Goal: Transaction & Acquisition: Register for event/course

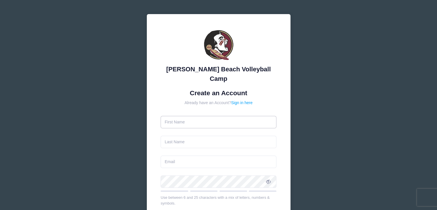
click at [196, 116] on input "text" at bounding box center [219, 122] width 116 height 12
type input "[PERSON_NAME]"
type input "[PERSON_NAME][EMAIL_ADDRESS][PERSON_NAME][DOMAIN_NAME]"
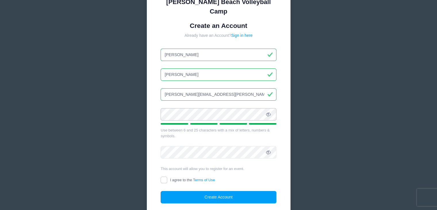
scroll to position [67, 0]
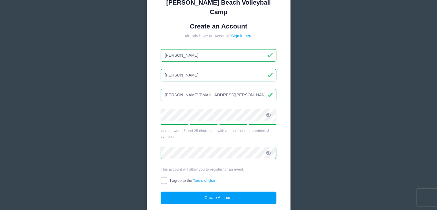
click at [163, 177] on input "I agree to the Terms of Use" at bounding box center [164, 180] width 7 height 7
checkbox input "true"
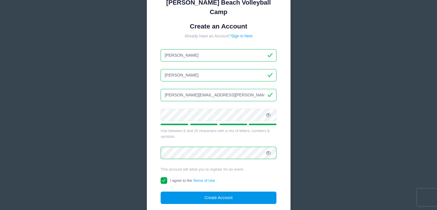
click at [195, 191] on button "Create Account" at bounding box center [219, 197] width 116 height 12
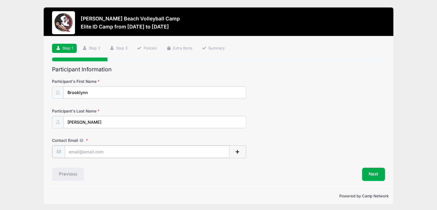
click at [114, 151] on input "Contact Email" at bounding box center [147, 151] width 165 height 12
click at [238, 151] on span "button" at bounding box center [237, 152] width 5 height 4
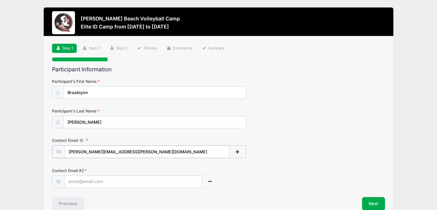
click at [141, 155] on input "[PERSON_NAME][EMAIL_ADDRESS][PERSON_NAME][DOMAIN_NAME]" at bounding box center [147, 151] width 165 height 12
drag, startPoint x: 121, startPoint y: 149, endPoint x: 50, endPoint y: 149, distance: 71.0
click at [50, 149] on div "Step 1 /7 Step 1 Step 2 Step 3 Policies Extra Items Summary Participant Informa…" at bounding box center [219, 126] width 350 height 181
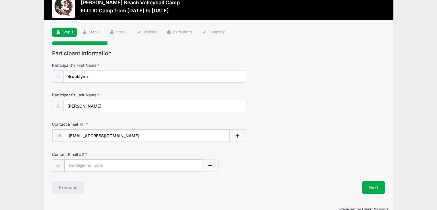
scroll to position [17, 0]
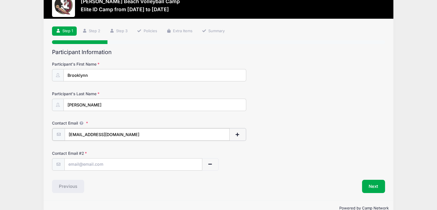
type input "brooklynn.gwinnbeachvb@gmail.com"
click at [211, 162] on span "button" at bounding box center [209, 164] width 5 height 4
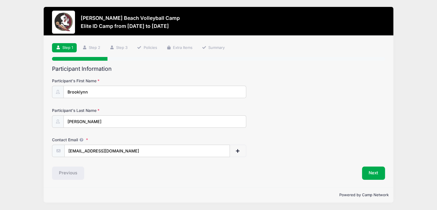
scroll to position [0, 0]
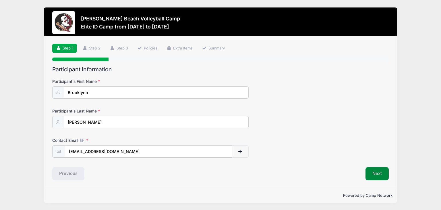
click at [372, 169] on button "Next" at bounding box center [377, 173] width 23 height 13
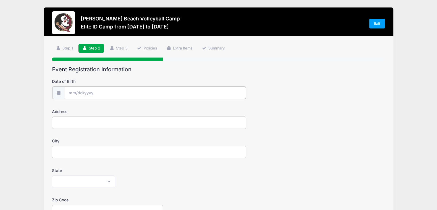
click at [76, 93] on input "Date of Birth" at bounding box center [155, 92] width 181 height 12
click at [117, 107] on input "2025" at bounding box center [118, 107] width 19 height 9
click at [126, 107] on span at bounding box center [126, 105] width 4 height 4
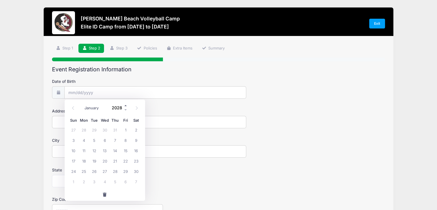
click at [126, 107] on span at bounding box center [126, 105] width 4 height 4
click at [125, 111] on span at bounding box center [126, 110] width 4 height 4
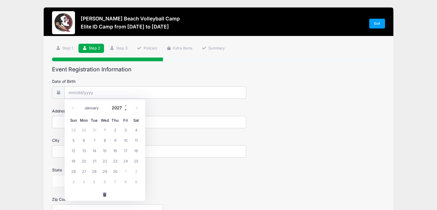
click at [125, 111] on span at bounding box center [126, 110] width 4 height 4
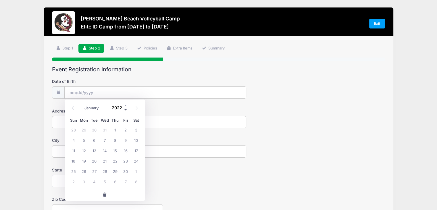
click at [125, 111] on span at bounding box center [126, 110] width 4 height 4
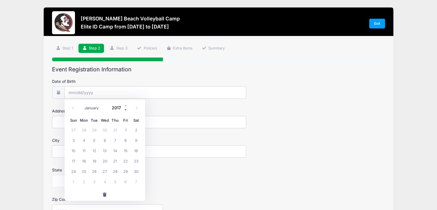
click at [125, 111] on span at bounding box center [126, 110] width 4 height 4
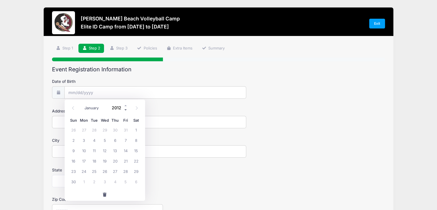
click at [125, 111] on span at bounding box center [126, 110] width 4 height 4
type input "2009"
click at [72, 108] on icon at bounding box center [73, 107] width 2 height 3
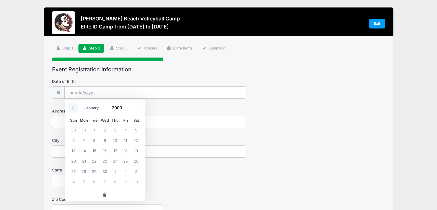
select select "7"
click at [115, 170] on span "27" at bounding box center [115, 171] width 10 height 10
type input "08/27/2009"
click at [98, 119] on input "Address" at bounding box center [149, 122] width 194 height 12
type input "334 W Moon Valley Dr"
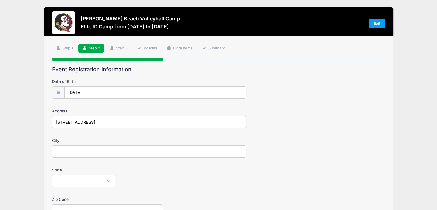
type input "Phoenix"
select select "AZ"
type input "85023"
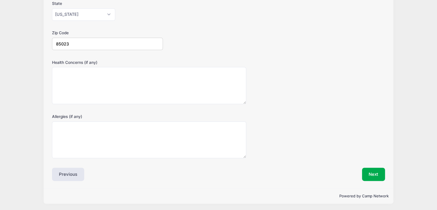
scroll to position [167, 0]
click at [374, 172] on button "Next" at bounding box center [373, 173] width 23 height 13
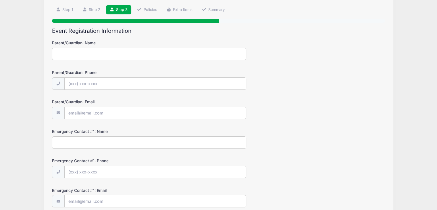
scroll to position [0, 0]
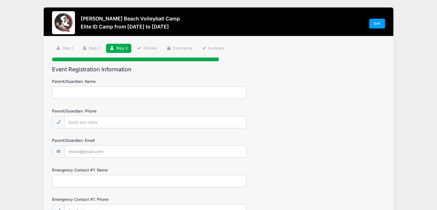
click at [82, 90] on input "Parent/Guardian: Name" at bounding box center [149, 92] width 194 height 12
type input "Jennie Gwinn"
type input "(623) 297-6112"
type input "[PERSON_NAME][EMAIL_ADDRESS][PERSON_NAME][DOMAIN_NAME]"
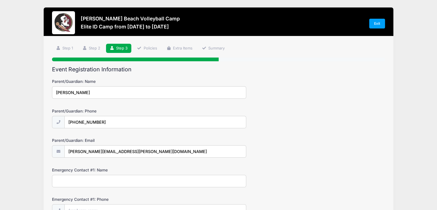
click at [107, 183] on input "Emergency Contact #1: Name" at bounding box center [149, 181] width 194 height 12
type input "Deric Gwinn"
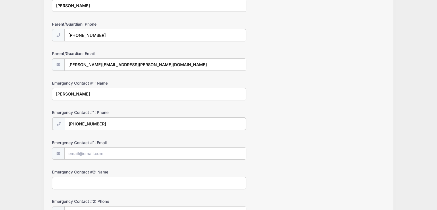
scroll to position [87, 0]
type input "(623) 693-5772"
click at [104, 154] on input "Emergency Contact #1: Email" at bounding box center [155, 152] width 181 height 12
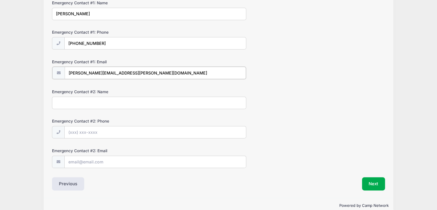
scroll to position [168, 0]
type input "deric.gwinn@gmail.com"
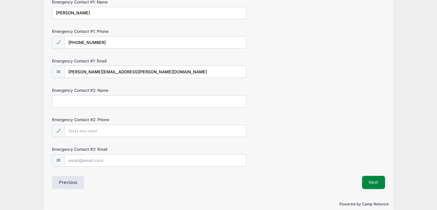
click at [377, 177] on button "Next" at bounding box center [373, 182] width 23 height 13
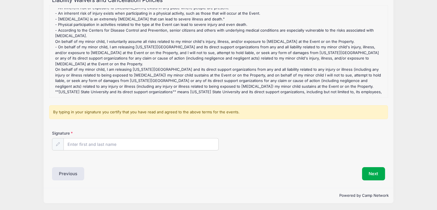
scroll to position [69, 0]
click at [120, 142] on input "Signature" at bounding box center [141, 144] width 155 height 12
type input "Jennie Gwinn"
click at [369, 174] on button "Next" at bounding box center [373, 173] width 23 height 13
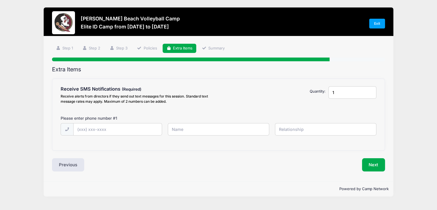
scroll to position [0, 0]
click at [116, 129] on input "text" at bounding box center [119, 129] width 90 height 12
type input "(623) 336-0835"
click at [180, 125] on input "text" at bounding box center [220, 129] width 103 height 12
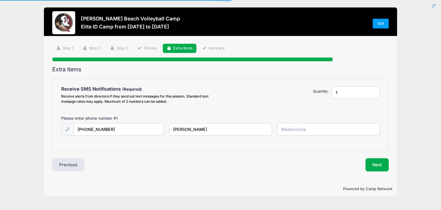
type input "Brooklynn Gwinn"
type input "Self"
click at [338, 92] on input "1" at bounding box center [356, 92] width 49 height 12
type input "2"
click at [375, 90] on input "2" at bounding box center [356, 92] width 49 height 12
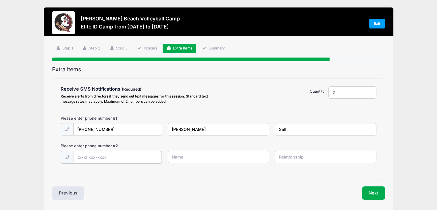
click at [136, 153] on input "text" at bounding box center [118, 157] width 88 height 12
type input "(623) 297-6112"
type input "Jennie Gwinn"
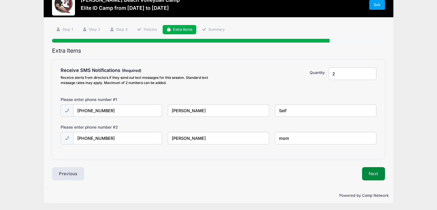
type input "mom"
click at [366, 173] on button "Next" at bounding box center [373, 173] width 23 height 13
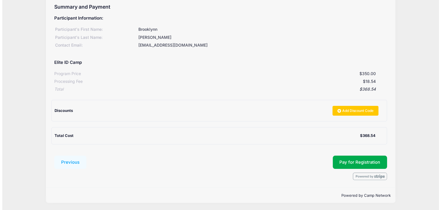
scroll to position [62, 0]
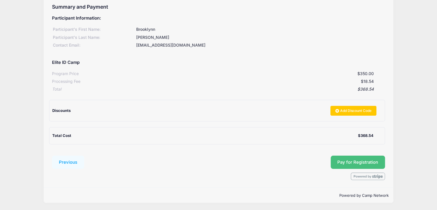
click at [349, 157] on button "Pay for Registration" at bounding box center [358, 161] width 55 height 13
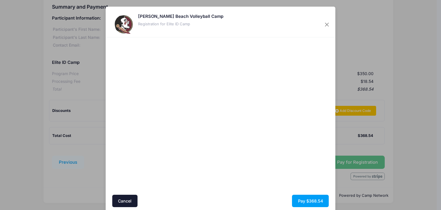
scroll to position [21, 0]
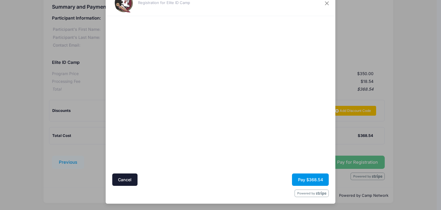
click at [301, 175] on button "Pay $368.54" at bounding box center [310, 179] width 37 height 12
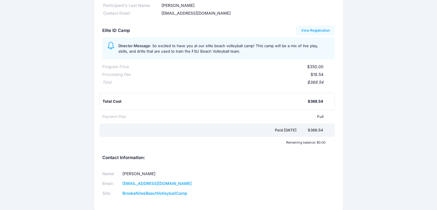
scroll to position [47, 0]
